Goal: Transaction & Acquisition: Subscribe to service/newsletter

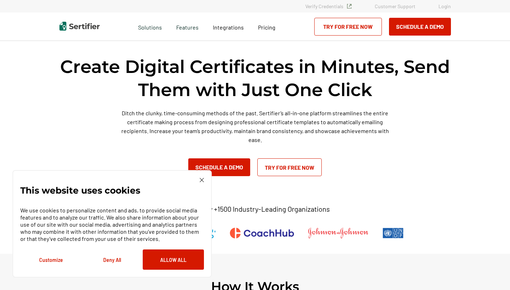
drag, startPoint x: 265, startPoint y: 172, endPoint x: 162, endPoint y: 266, distance: 139.1
click at [162, 266] on button "Allow All" at bounding box center [173, 260] width 61 height 20
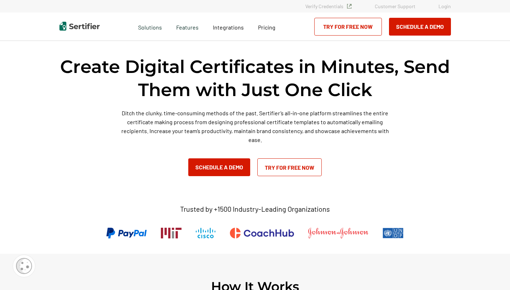
click at [279, 170] on link "Try for Free Now" at bounding box center [289, 167] width 64 height 18
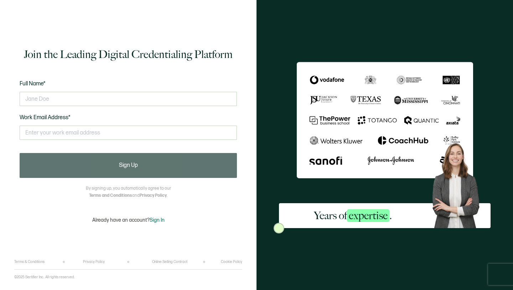
click at [136, 100] on input "text" at bounding box center [128, 99] width 217 height 14
type input "[PERSON_NAME]"
type input "[EMAIL_ADDRESS][DOMAIN_NAME]"
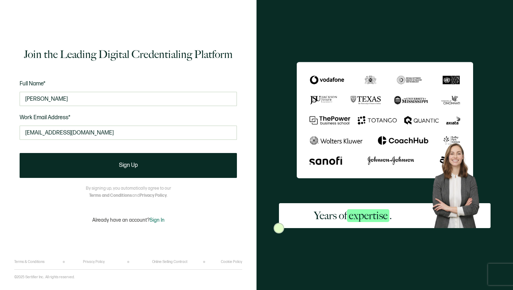
click at [103, 165] on button "Sign Up" at bounding box center [128, 165] width 217 height 25
